Goal: Task Accomplishment & Management: Complete application form

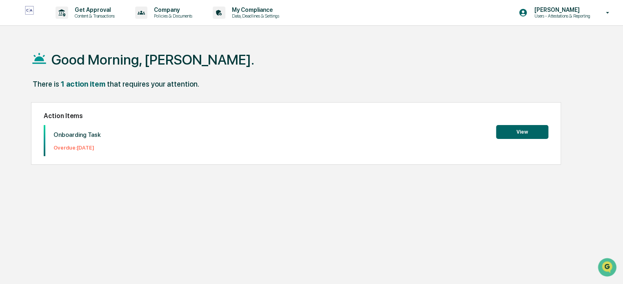
click at [540, 136] on button "View" at bounding box center [522, 132] width 52 height 14
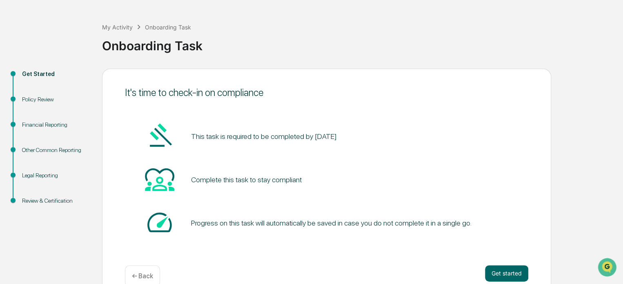
scroll to position [45, 0]
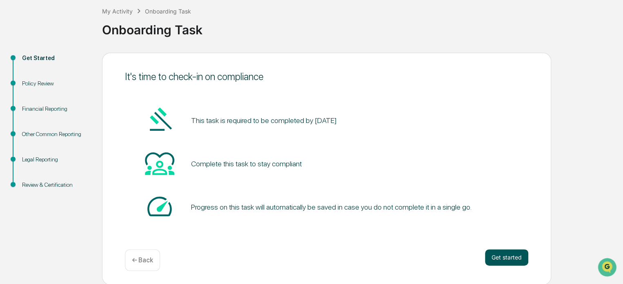
click at [509, 255] on button "Get started" at bounding box center [506, 257] width 43 height 16
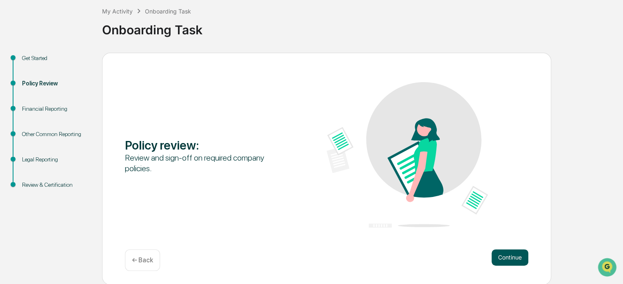
click at [510, 256] on button "Continue" at bounding box center [510, 257] width 37 height 16
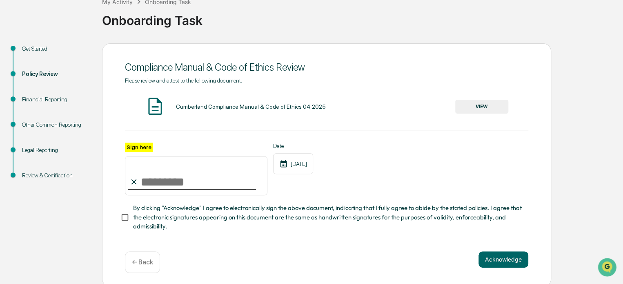
scroll to position [59, 0]
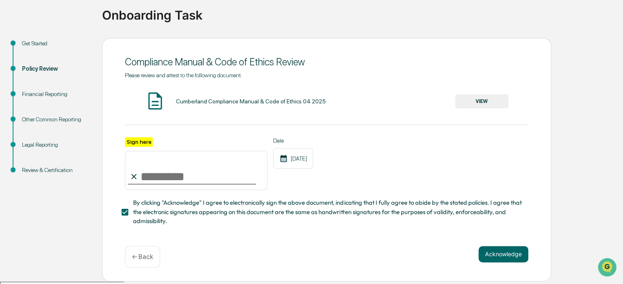
click at [149, 179] on input "Sign here" at bounding box center [196, 170] width 143 height 39
type input "**********"
click at [510, 259] on button "Acknowledge" at bounding box center [504, 254] width 50 height 16
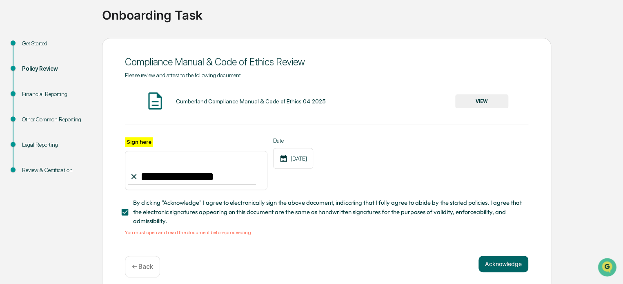
click at [482, 103] on button "VIEW" at bounding box center [481, 101] width 53 height 14
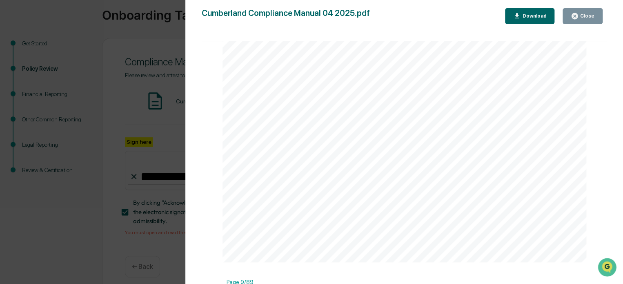
scroll to position [3757, 0]
click at [576, 16] on icon "button" at bounding box center [575, 16] width 6 height 6
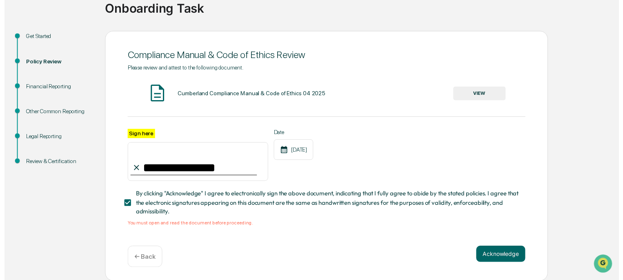
scroll to position [69, 0]
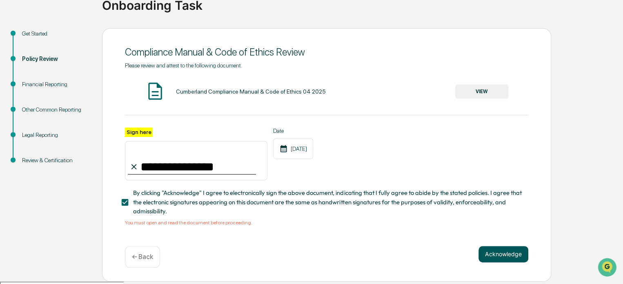
click at [492, 253] on button "Acknowledge" at bounding box center [504, 254] width 50 height 16
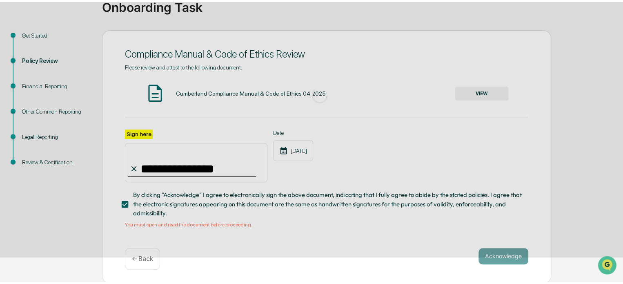
scroll to position [45, 0]
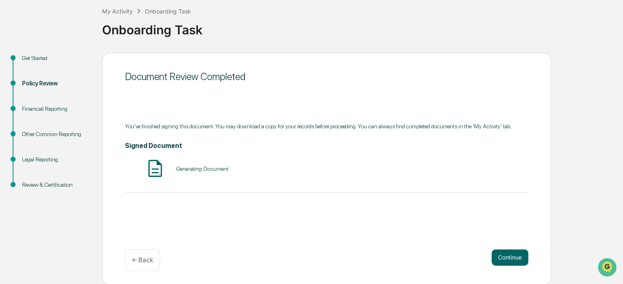
click at [520, 246] on div "Document Review Completed You've finished signing this document. You may downlo…" at bounding box center [326, 169] width 449 height 232
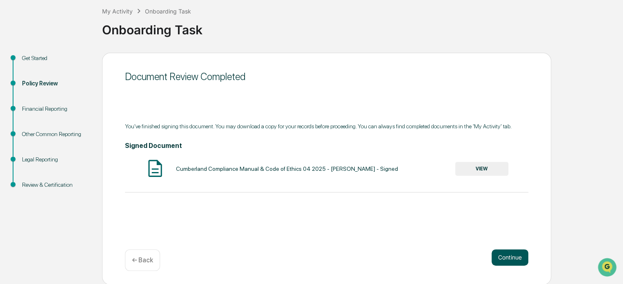
click at [506, 256] on button "Continue" at bounding box center [510, 257] width 37 height 16
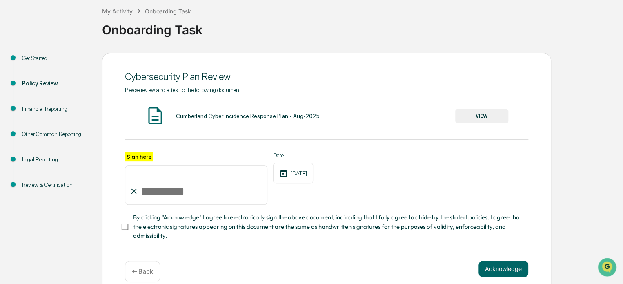
click at [480, 111] on button "VIEW" at bounding box center [481, 116] width 53 height 14
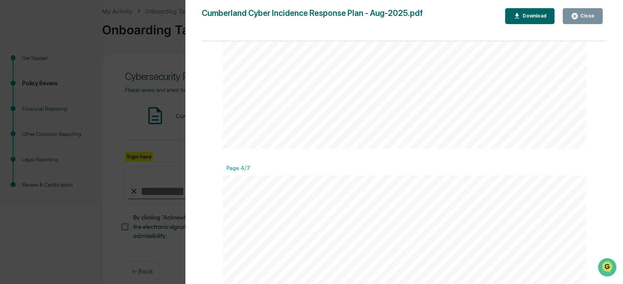
scroll to position [1552, 0]
click at [580, 11] on button "Close" at bounding box center [583, 16] width 40 height 16
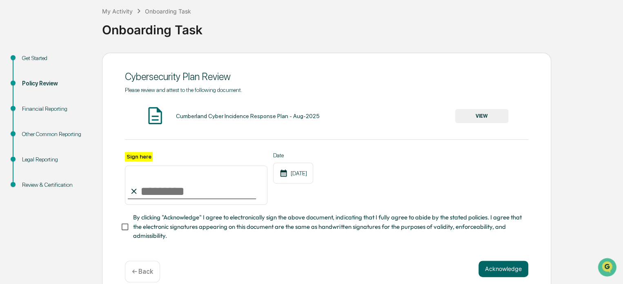
click at [163, 192] on input "Sign here" at bounding box center [196, 184] width 143 height 39
type input "**********"
click at [494, 274] on button "Acknowledge" at bounding box center [504, 269] width 50 height 16
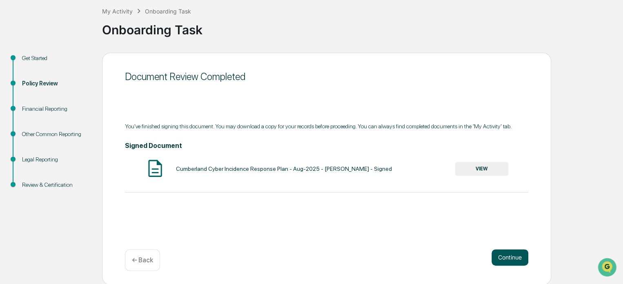
click at [504, 256] on button "Continue" at bounding box center [510, 257] width 37 height 16
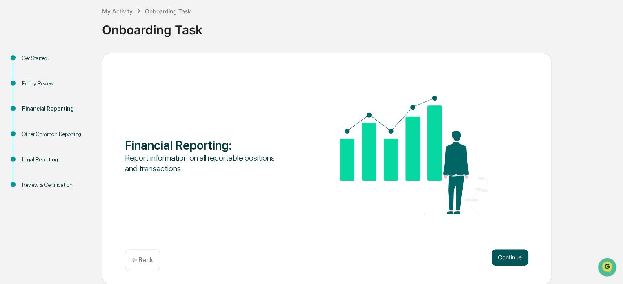
click at [508, 256] on button "Continue" at bounding box center [510, 257] width 37 height 16
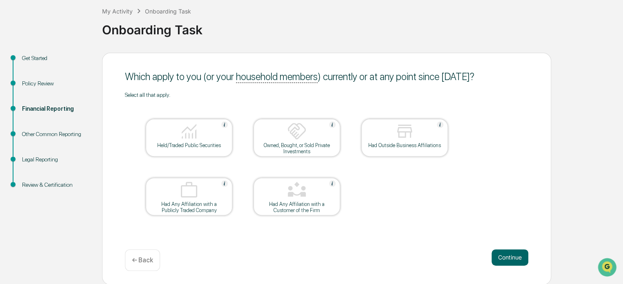
click at [199, 129] on div at bounding box center [189, 131] width 82 height 21
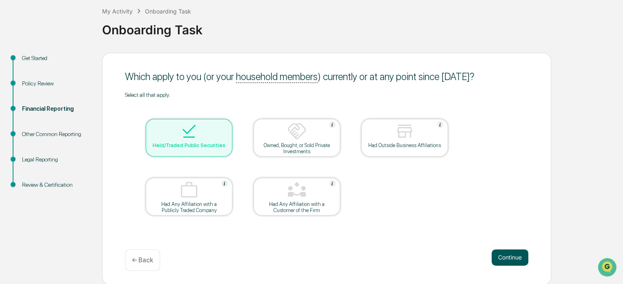
click at [510, 254] on button "Continue" at bounding box center [510, 257] width 37 height 16
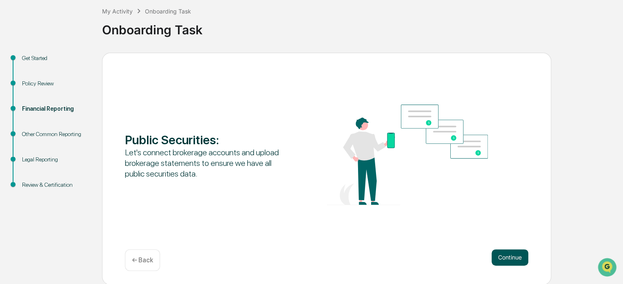
click at [509, 250] on button "Continue" at bounding box center [510, 257] width 37 height 16
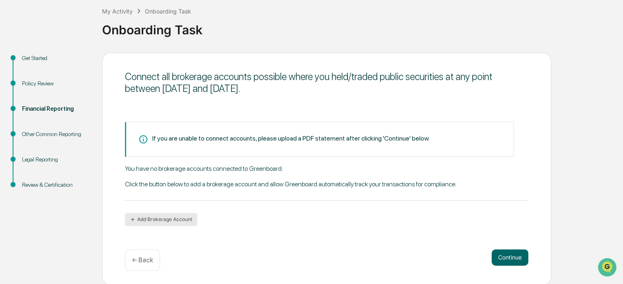
click at [161, 217] on button "Add Brokerage Account" at bounding box center [161, 219] width 72 height 13
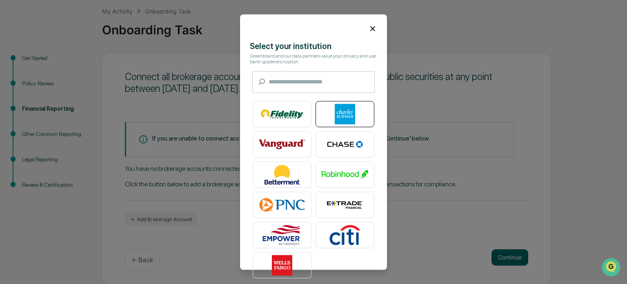
click at [346, 112] on img at bounding box center [345, 114] width 47 height 20
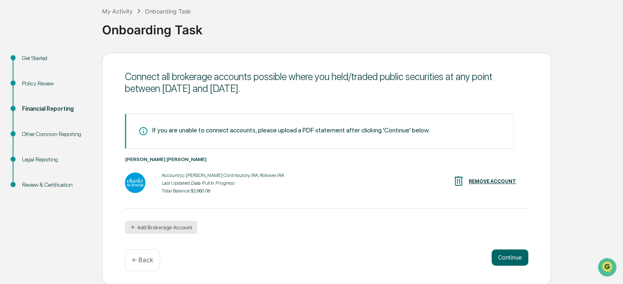
click at [169, 230] on button "Add Brokerage Account" at bounding box center [161, 227] width 72 height 13
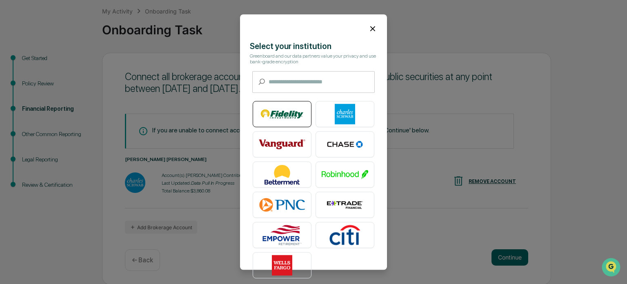
click at [287, 117] on img at bounding box center [282, 114] width 47 height 20
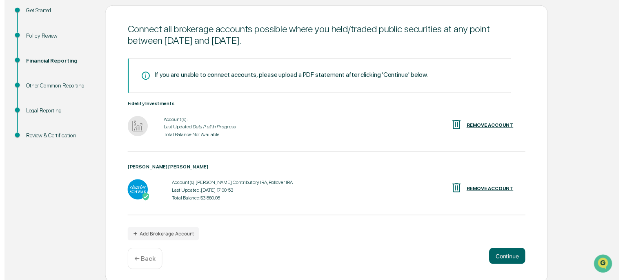
scroll to position [96, 0]
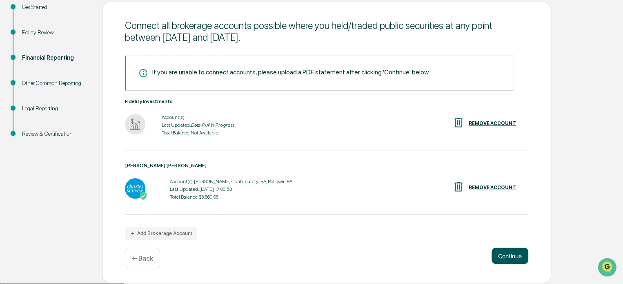
click at [512, 261] on button "Continue" at bounding box center [510, 255] width 37 height 16
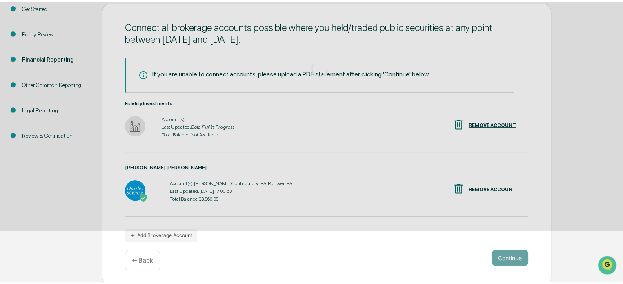
scroll to position [45, 0]
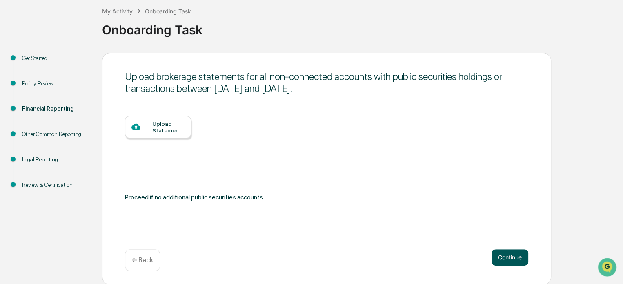
click at [506, 254] on button "Continue" at bounding box center [510, 257] width 37 height 16
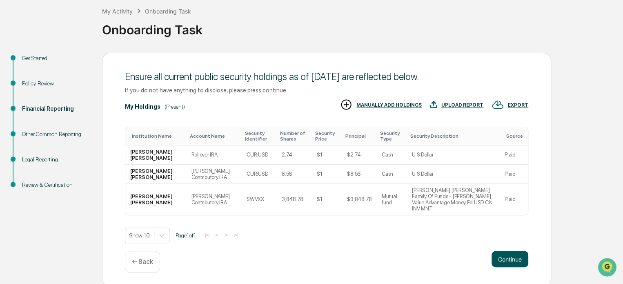
click at [510, 261] on button "Continue" at bounding box center [510, 259] width 37 height 16
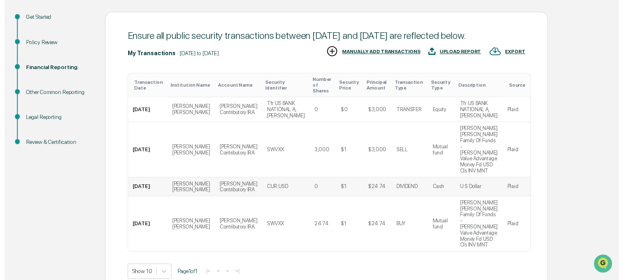
scroll to position [98, 0]
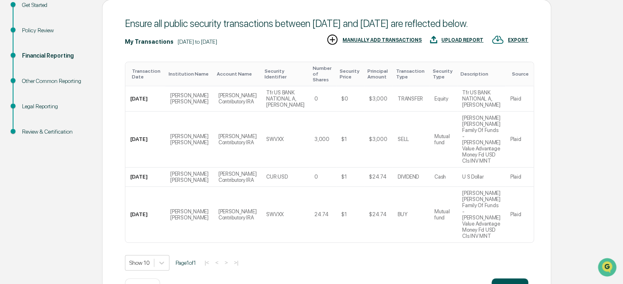
click at [522, 278] on button "Continue" at bounding box center [510, 286] width 37 height 16
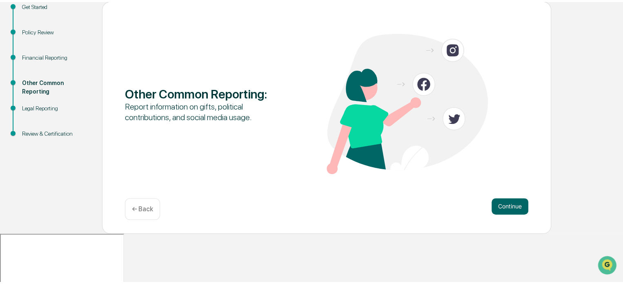
scroll to position [45, 0]
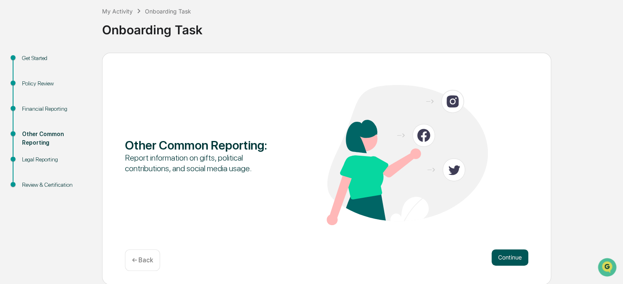
click at [515, 256] on button "Continue" at bounding box center [510, 257] width 37 height 16
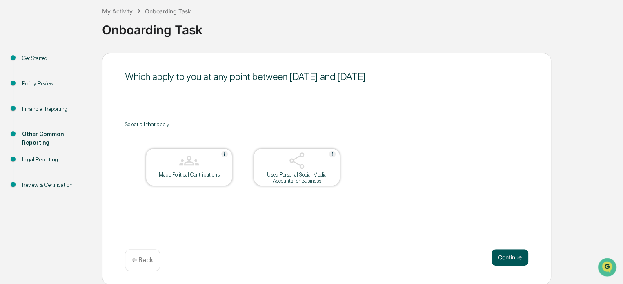
click at [508, 250] on button "Continue" at bounding box center [510, 257] width 37 height 16
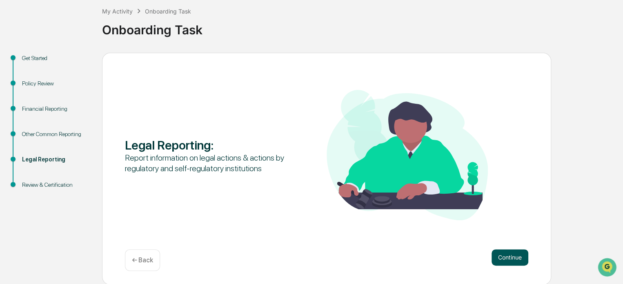
click at [516, 258] on button "Continue" at bounding box center [510, 257] width 37 height 16
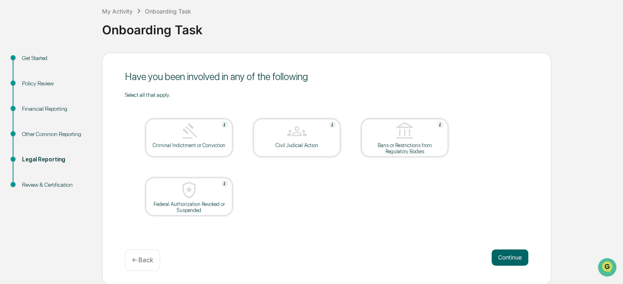
click at [211, 143] on div "Criminal Indictment or Conviction" at bounding box center [189, 145] width 74 height 6
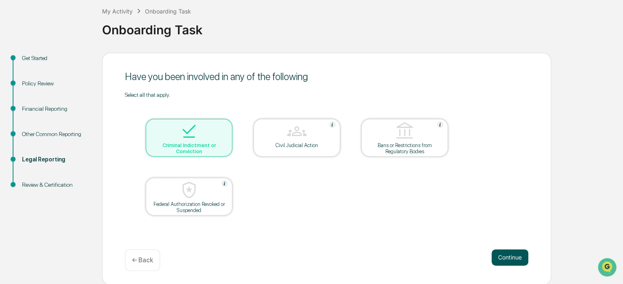
click at [500, 256] on button "Continue" at bounding box center [510, 257] width 37 height 16
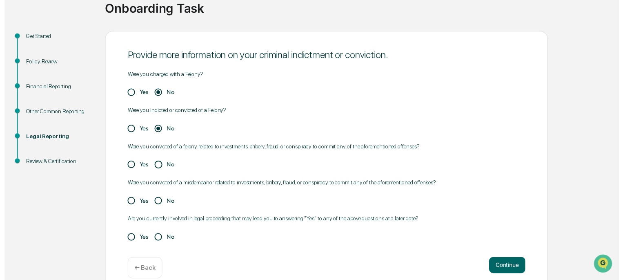
scroll to position [77, 0]
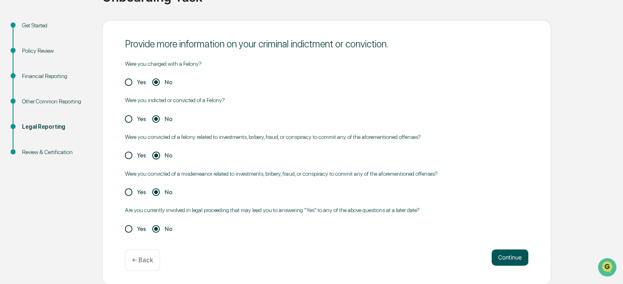
click at [512, 252] on button "Continue" at bounding box center [510, 257] width 37 height 16
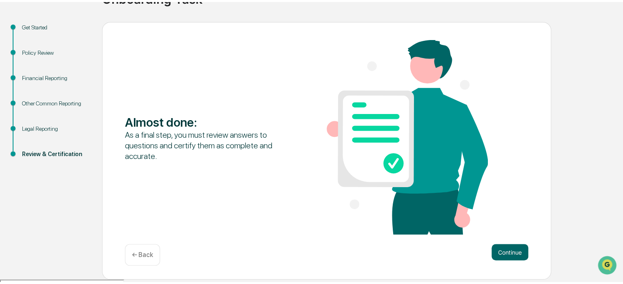
scroll to position [70, 0]
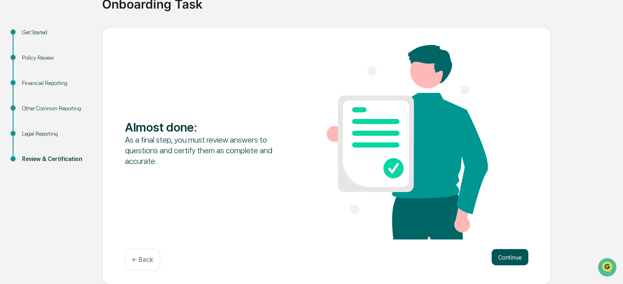
click at [508, 256] on button "Continue" at bounding box center [510, 257] width 37 height 16
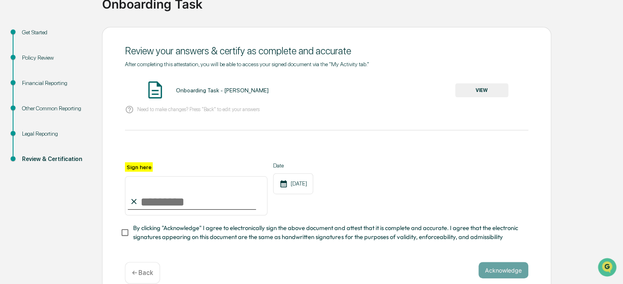
click at [489, 91] on button "VIEW" at bounding box center [481, 90] width 53 height 14
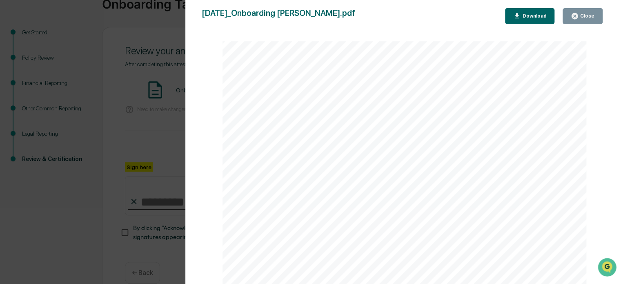
scroll to position [2460, 0]
click at [589, 11] on button "Close" at bounding box center [583, 16] width 40 height 16
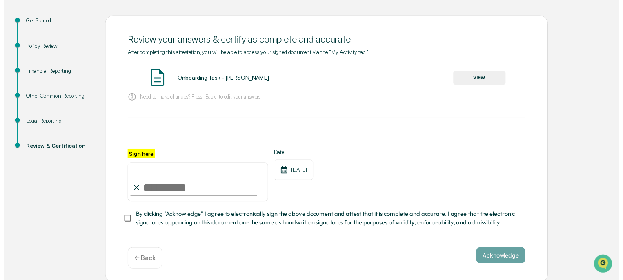
scroll to position [87, 0]
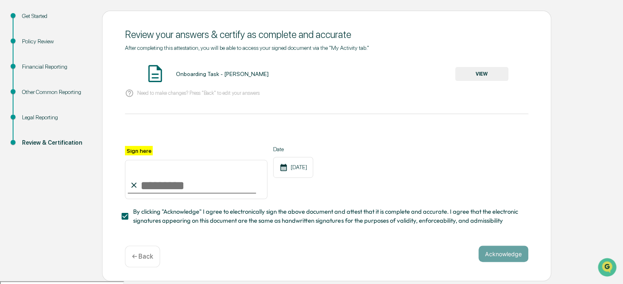
click at [177, 183] on input "Sign here" at bounding box center [196, 179] width 143 height 39
type input "**********"
click at [502, 253] on button "Acknowledge" at bounding box center [504, 253] width 50 height 16
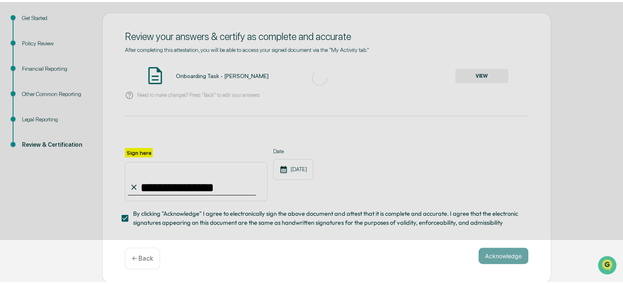
scroll to position [45, 0]
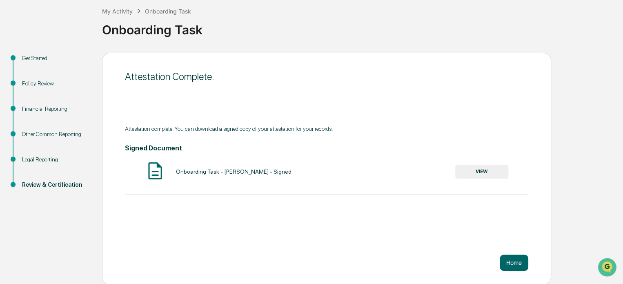
click at [493, 176] on button "VIEW" at bounding box center [481, 172] width 53 height 14
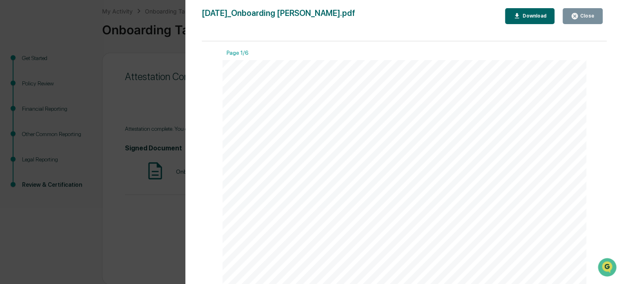
click at [589, 14] on div "Close" at bounding box center [587, 16] width 16 height 6
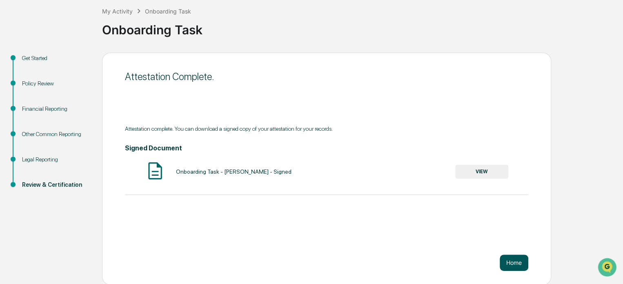
click at [510, 265] on button "Home" at bounding box center [514, 262] width 29 height 16
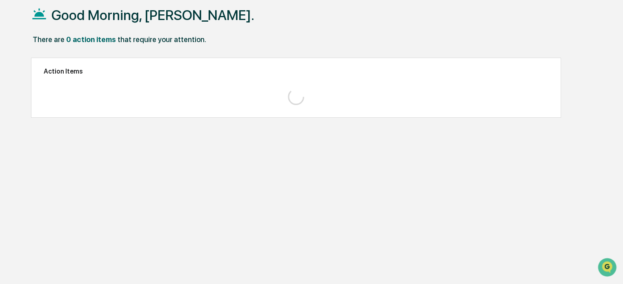
scroll to position [39, 0]
